Goal: Check status: Check status

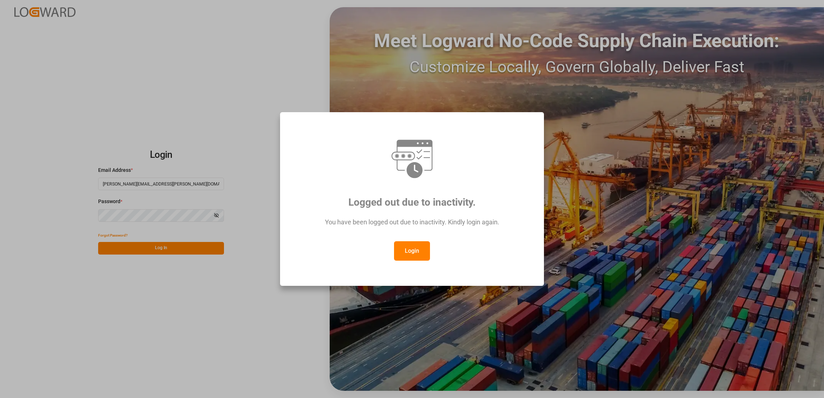
click at [412, 256] on button "Login" at bounding box center [412, 250] width 36 height 19
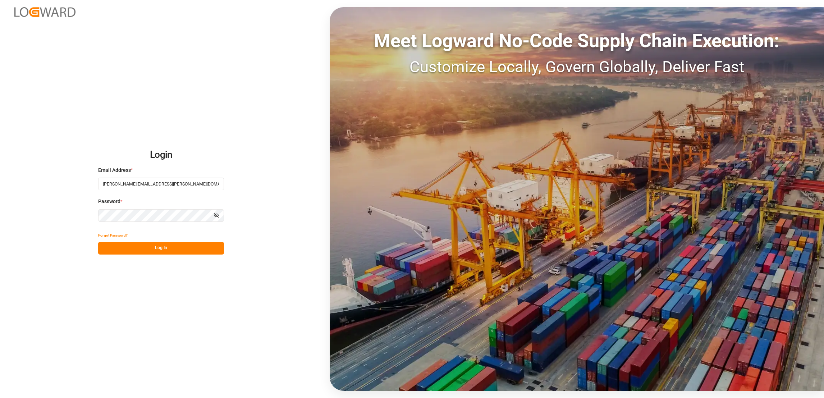
click at [191, 243] on button "Log In" at bounding box center [161, 248] width 126 height 13
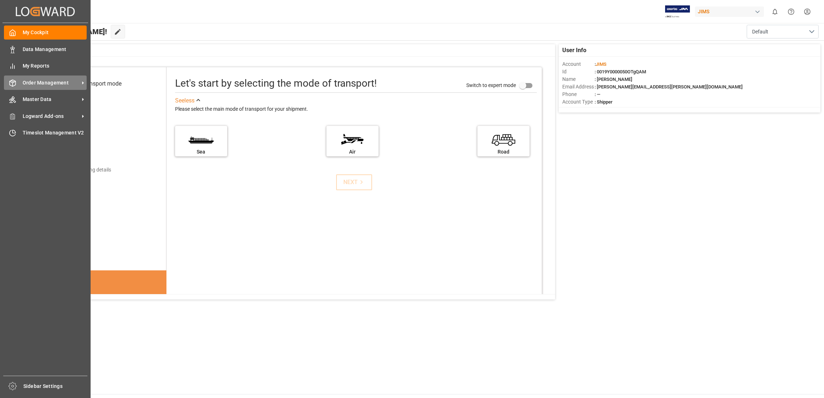
click at [61, 81] on span "Order Management" at bounding box center [51, 83] width 57 height 8
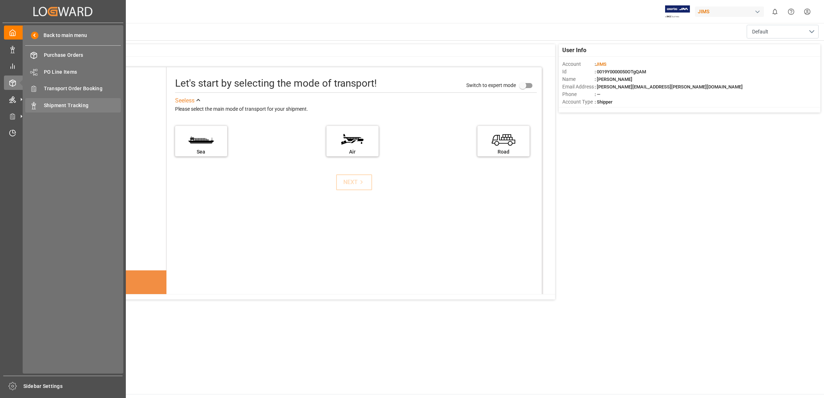
click at [91, 102] on span "Shipment Tracking" at bounding box center [82, 106] width 77 height 8
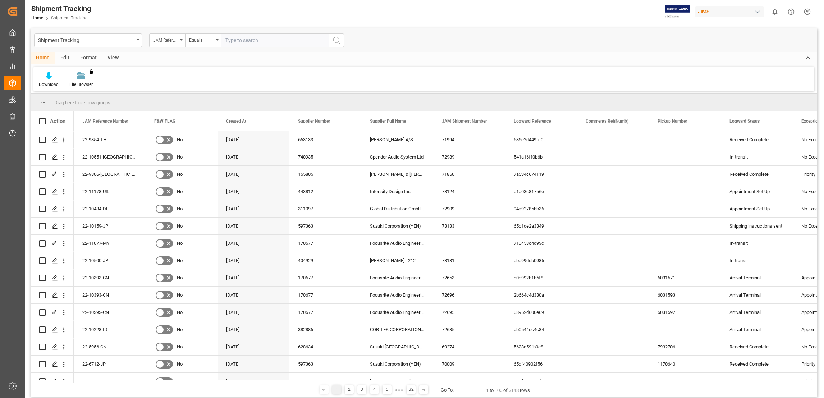
click at [248, 41] on input "text" at bounding box center [275, 40] width 108 height 14
type input "22-10682-CN"
click at [332, 38] on icon "search button" at bounding box center [336, 40] width 9 height 9
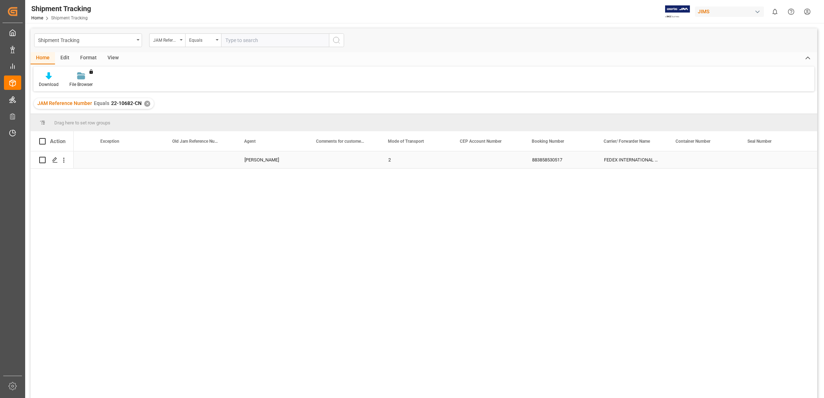
scroll to position [0, 737]
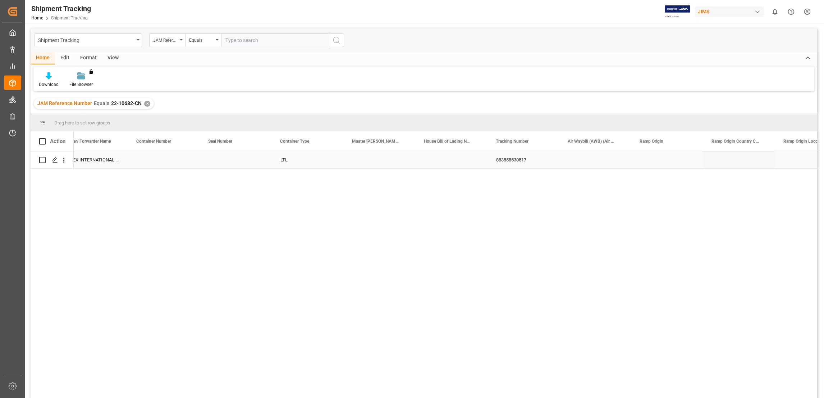
click at [511, 157] on div "883858530517" at bounding box center [524, 159] width 72 height 17
click at [512, 158] on div "883858530517" at bounding box center [524, 159] width 72 height 17
click at [538, 191] on span "Copy" at bounding box center [551, 189] width 56 height 14
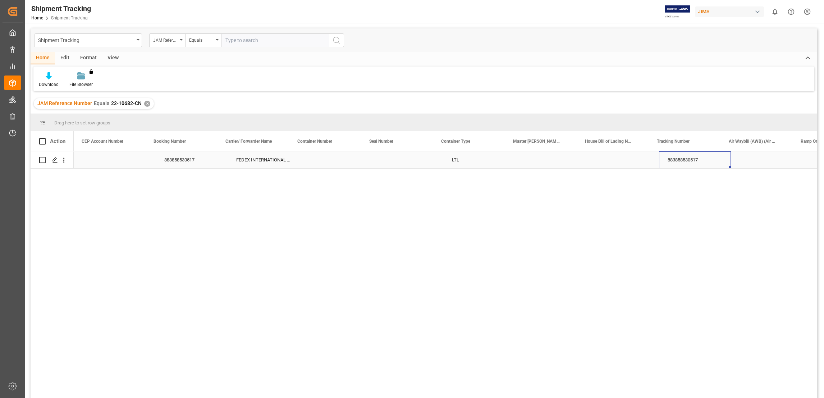
scroll to position [0, 1006]
click at [144, 104] on div "✕" at bounding box center [147, 104] width 6 height 6
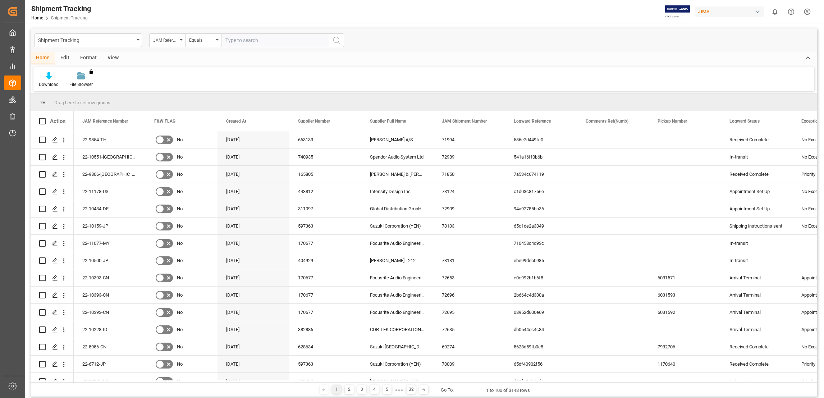
click at [246, 37] on input "text" at bounding box center [275, 40] width 108 height 14
paste input "22-9888-ID"
type input "22-9888-ID"
click at [339, 40] on icon "search button" at bounding box center [336, 40] width 9 height 9
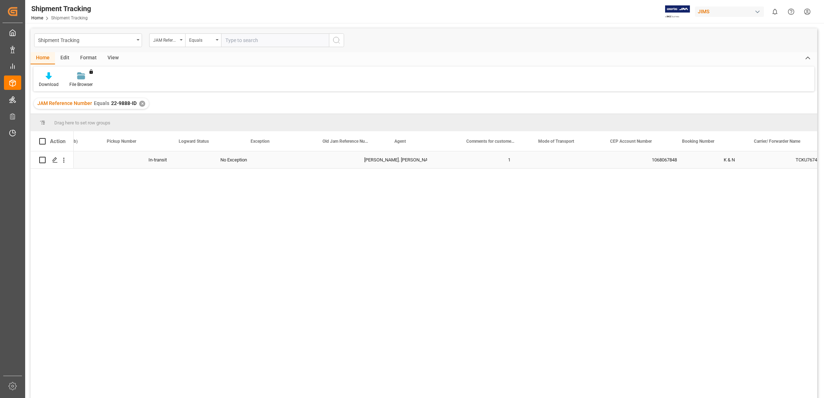
scroll to position [0, 642]
click at [473, 160] on div "TCKU7674227" at bounding box center [487, 159] width 72 height 17
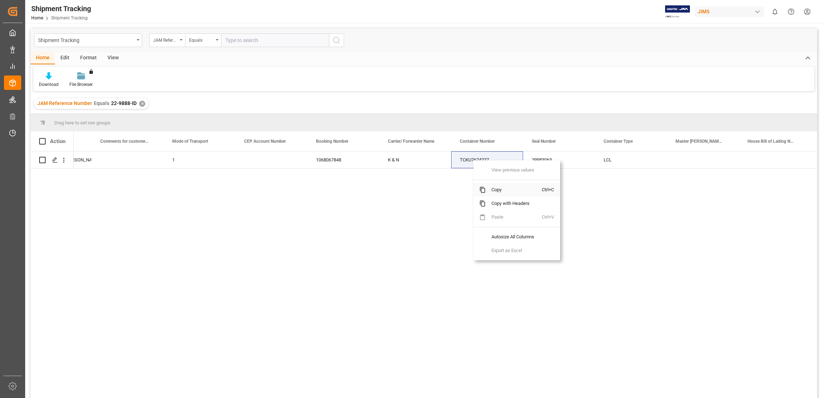
click at [510, 193] on span "Copy" at bounding box center [514, 190] width 56 height 14
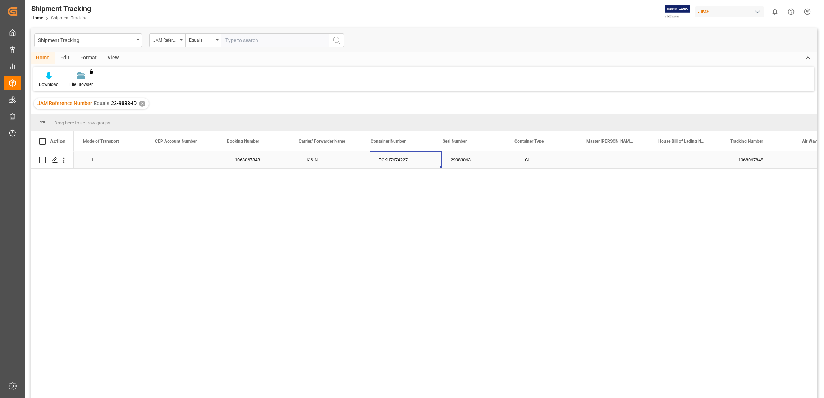
scroll to position [0, 1059]
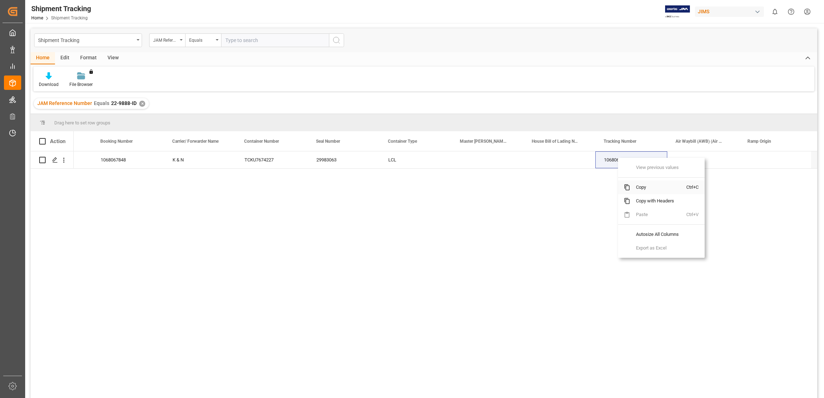
click at [648, 187] on span "Copy" at bounding box center [658, 188] width 56 height 14
click at [141, 104] on div "✕" at bounding box center [142, 104] width 6 height 6
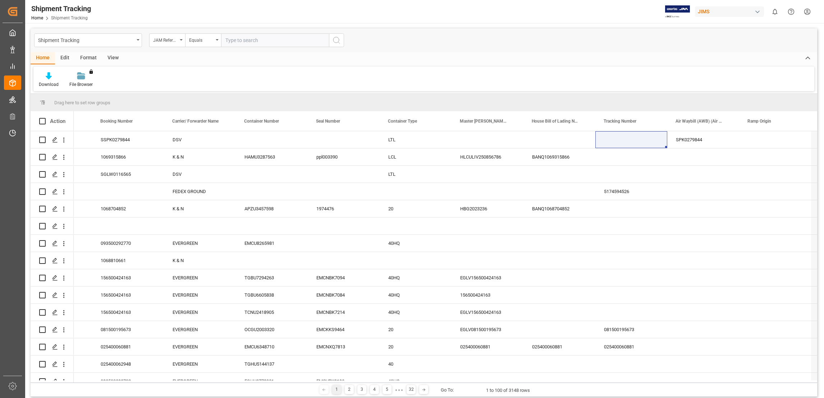
click at [253, 38] on input "text" at bounding box center [275, 40] width 108 height 14
paste input "22-8666-US"
type input "22-8666-US"
click at [339, 41] on icon "search button" at bounding box center [336, 40] width 9 height 9
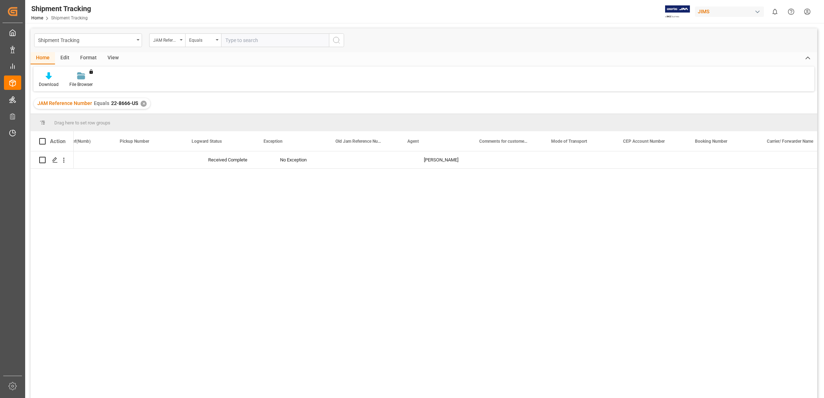
scroll to position [0, 566]
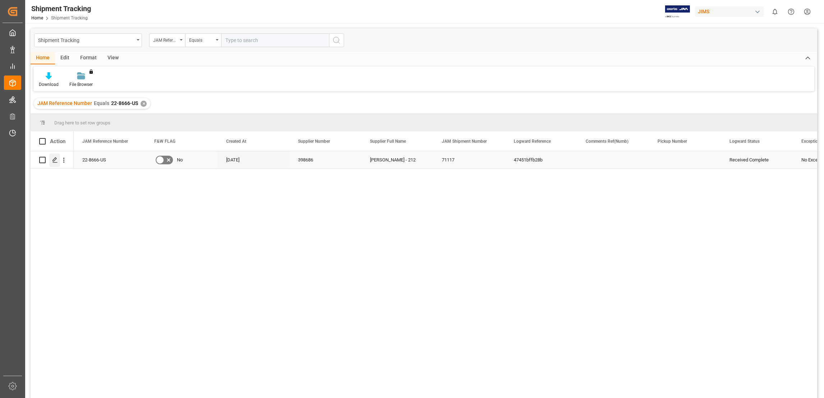
click at [54, 160] on polygon "Press SPACE to select this row." at bounding box center [55, 160] width 4 height 4
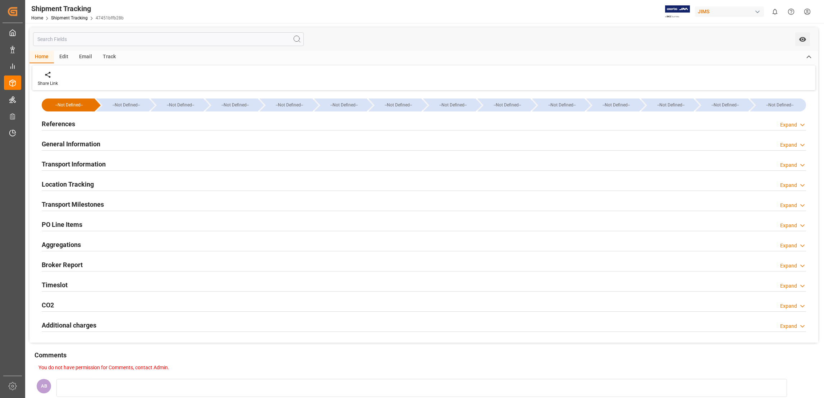
click at [801, 145] on icon at bounding box center [802, 145] width 7 height 8
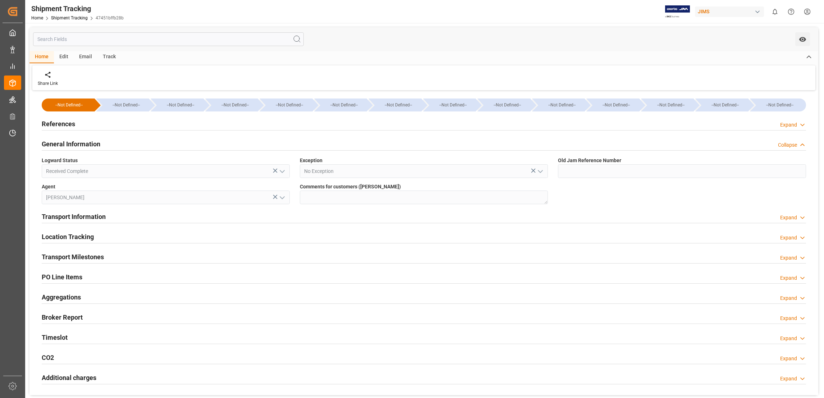
click at [801, 144] on icon at bounding box center [802, 145] width 7 height 8
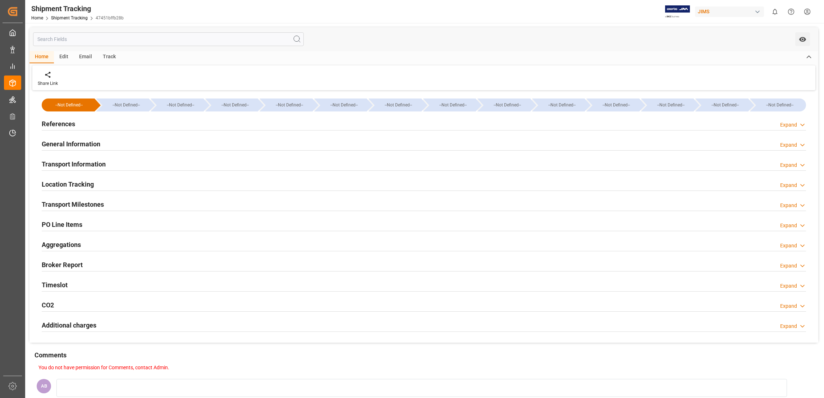
click at [798, 185] on div "Expand" at bounding box center [793, 186] width 26 height 8
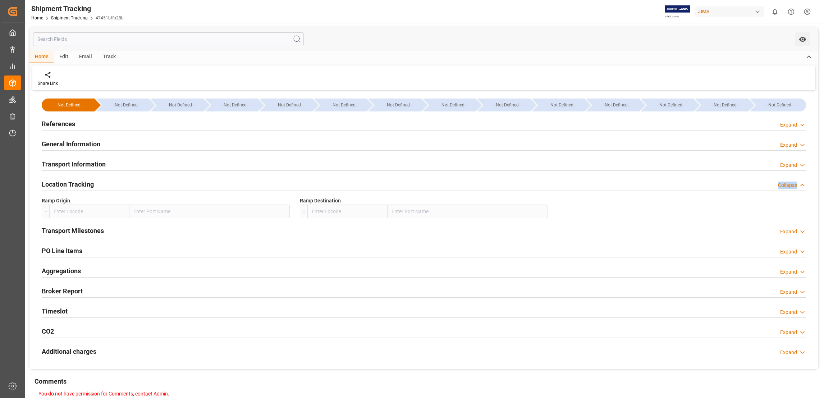
click at [798, 185] on div "Collapse" at bounding box center [792, 186] width 28 height 8
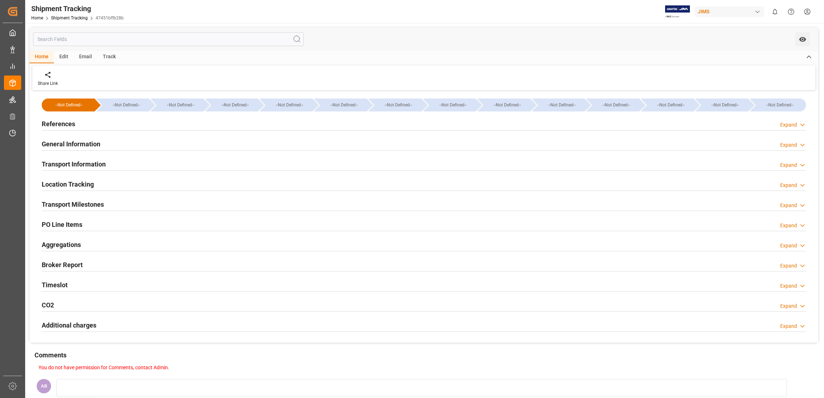
click at [800, 203] on icon at bounding box center [802, 206] width 7 height 8
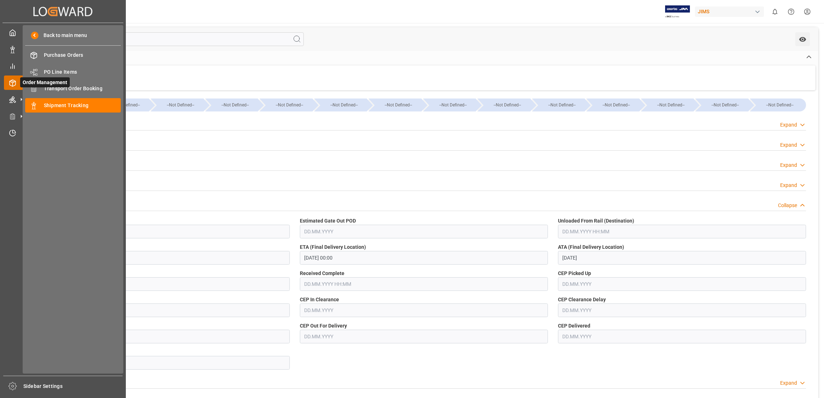
click at [10, 82] on icon at bounding box center [12, 82] width 7 height 7
click at [63, 102] on span "Shipment Tracking" at bounding box center [82, 106] width 77 height 8
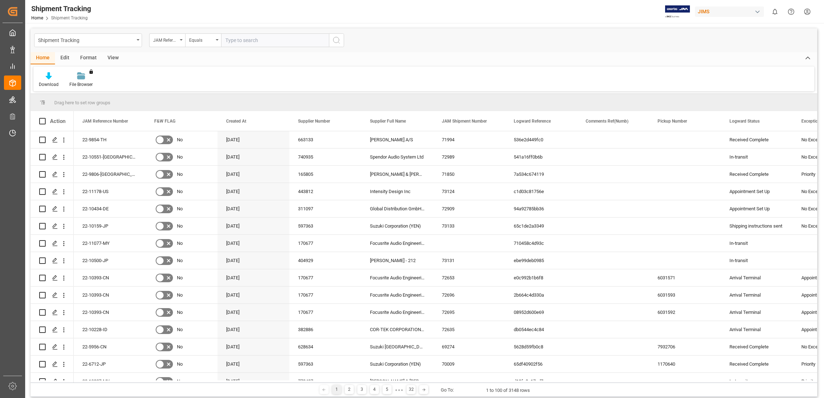
click at [254, 37] on input "text" at bounding box center [275, 40] width 108 height 14
type input "22-9261-[GEOGRAPHIC_DATA]"
click at [335, 41] on icon "search button" at bounding box center [336, 40] width 9 height 9
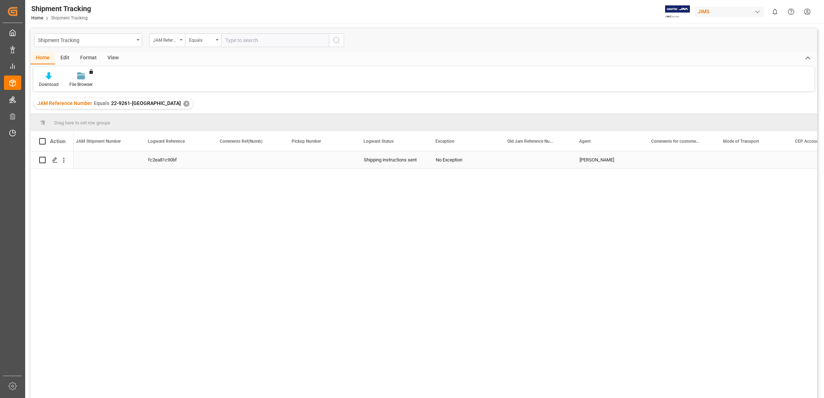
scroll to position [0, 428]
click at [183, 105] on div "✕" at bounding box center [186, 104] width 6 height 6
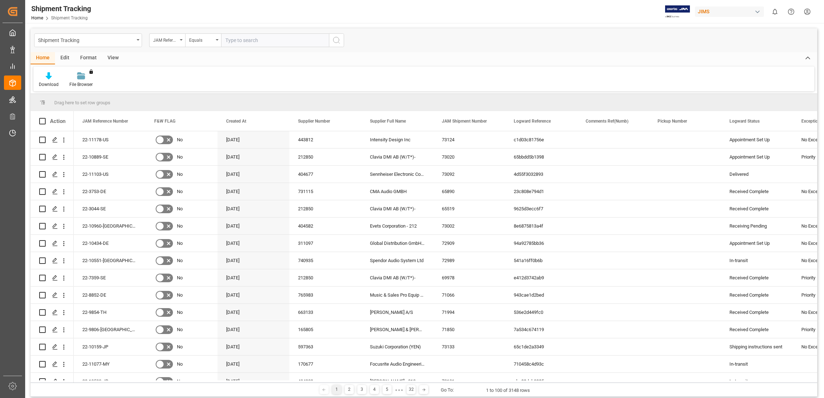
click at [252, 38] on input "text" at bounding box center [275, 40] width 108 height 14
click at [258, 41] on input "text" at bounding box center [275, 40] width 108 height 14
paste input "22-9890-[GEOGRAPHIC_DATA]"
type input "22-9890-[GEOGRAPHIC_DATA]"
click at [339, 36] on icon "search button" at bounding box center [336, 40] width 9 height 9
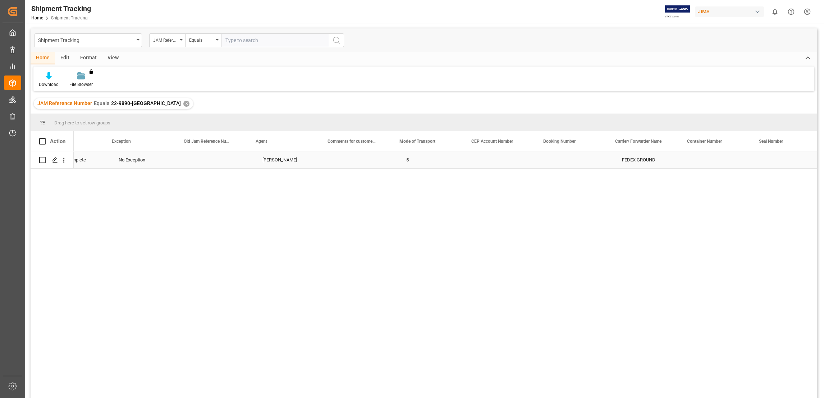
scroll to position [0, 701]
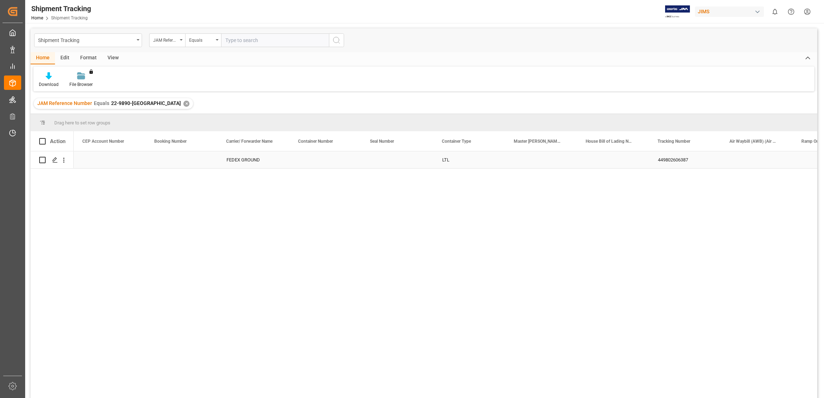
click at [672, 159] on div "449802606387" at bounding box center [685, 159] width 72 height 17
click at [695, 190] on span "Copy" at bounding box center [713, 189] width 56 height 14
